Goal: Check status

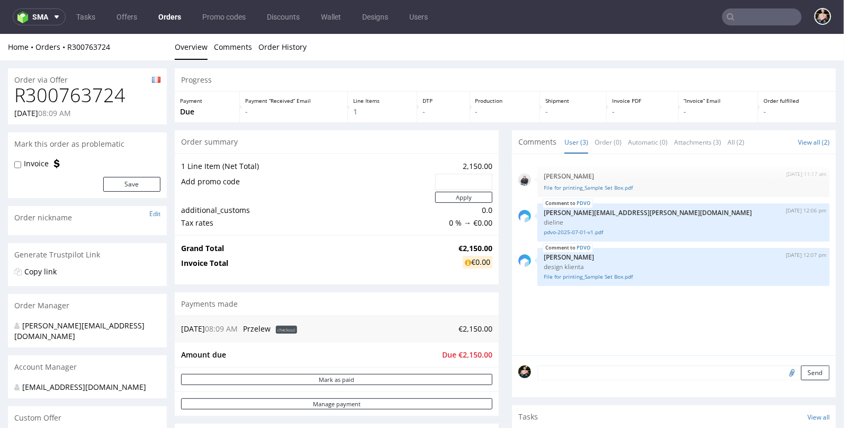
scroll to position [114, 0]
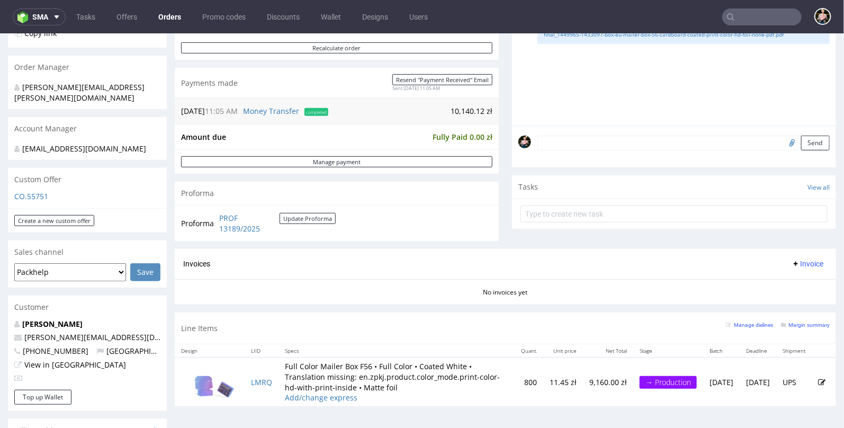
scroll to position [266, 0]
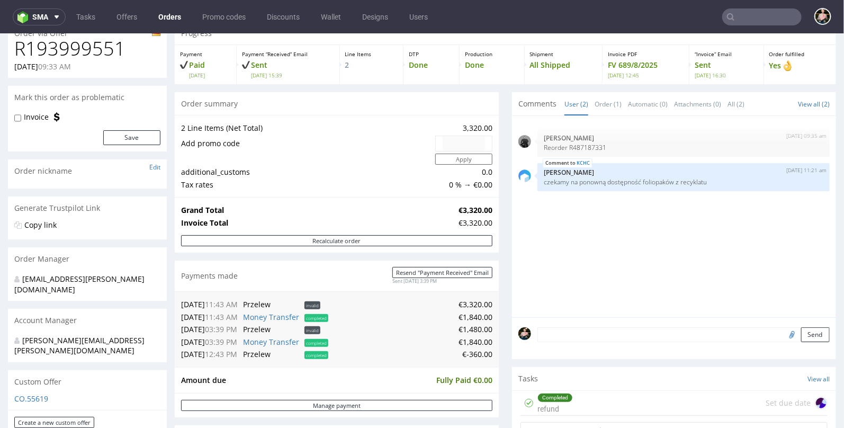
scroll to position [48, 0]
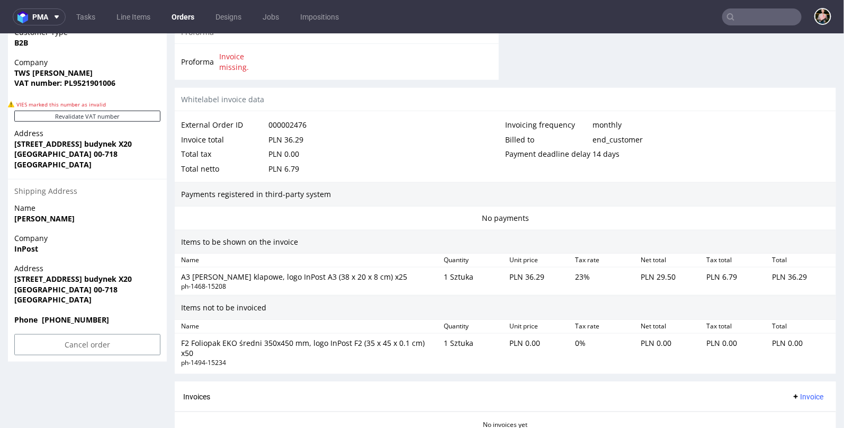
scroll to position [544, 0]
